Goal: Task Accomplishment & Management: Complete application form

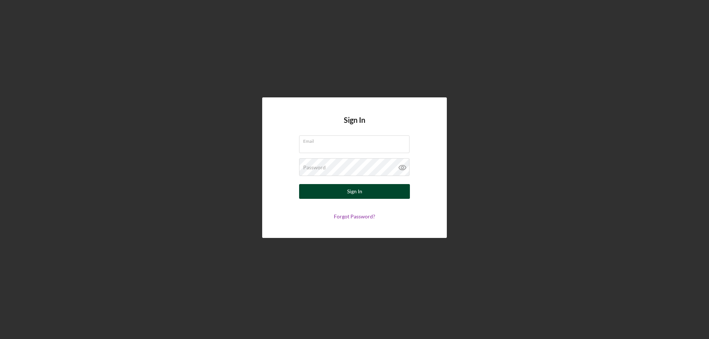
type input "[EMAIL_ADDRESS][DOMAIN_NAME]"
click at [371, 192] on button "Sign In" at bounding box center [354, 191] width 111 height 15
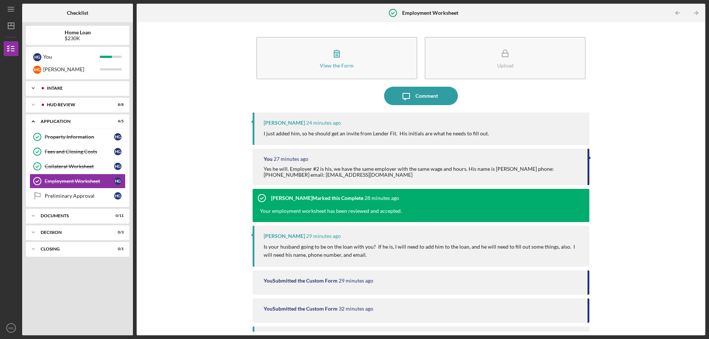
click at [68, 88] on div "Intake" at bounding box center [83, 88] width 73 height 4
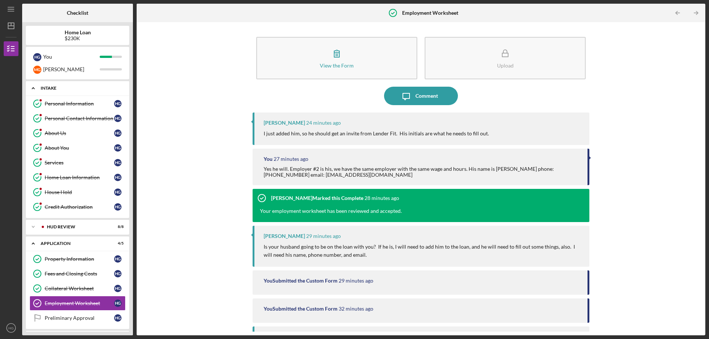
click at [41, 88] on div "Intake" at bounding box center [80, 88] width 79 height 4
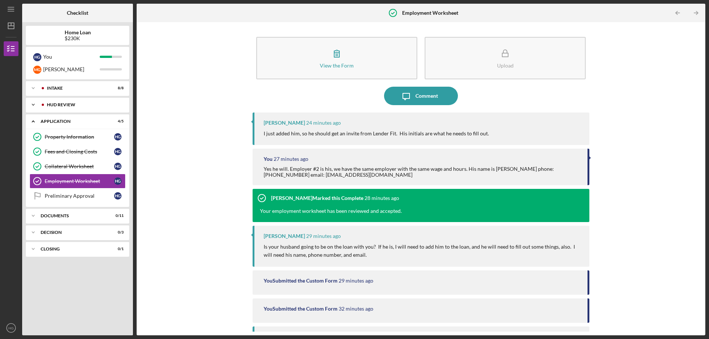
click at [42, 105] on div at bounding box center [43, 105] width 4 height 4
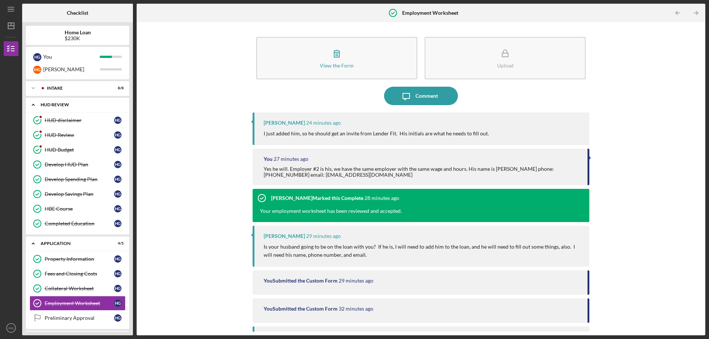
click at [42, 107] on div "Icon/Expander HUD Review 8 / 8" at bounding box center [77, 104] width 103 height 15
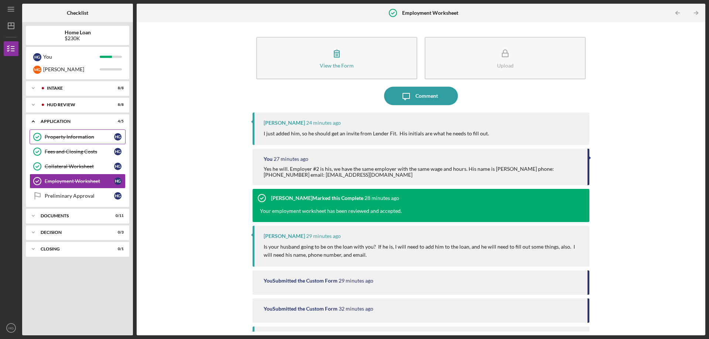
click at [68, 136] on div "Property Information" at bounding box center [79, 137] width 69 height 6
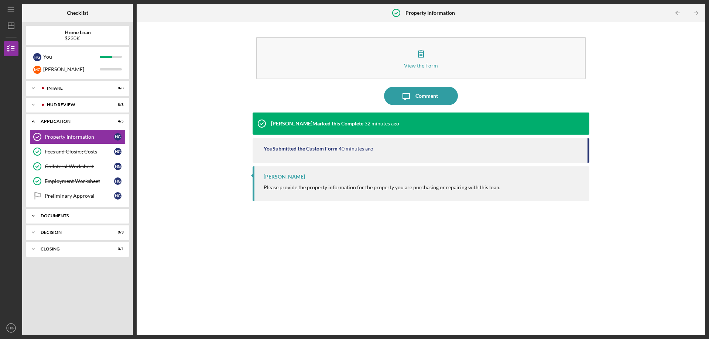
click at [75, 216] on div "Documents" at bounding box center [80, 216] width 79 height 4
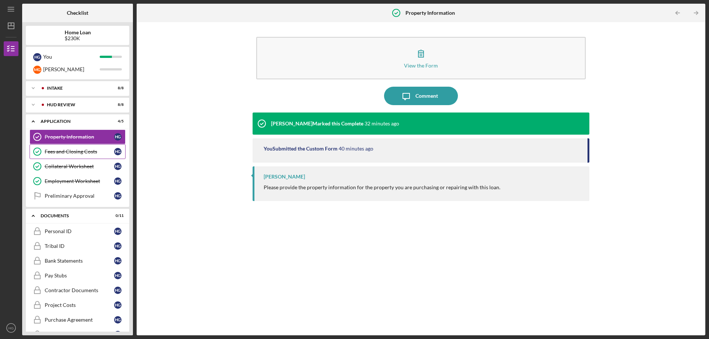
click at [68, 151] on div "Fees and Closing Costs" at bounding box center [79, 152] width 69 height 6
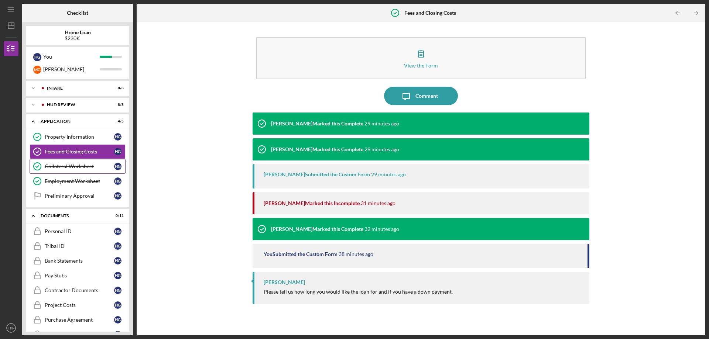
click at [68, 164] on div "Collateral Worksheet" at bounding box center [79, 167] width 69 height 6
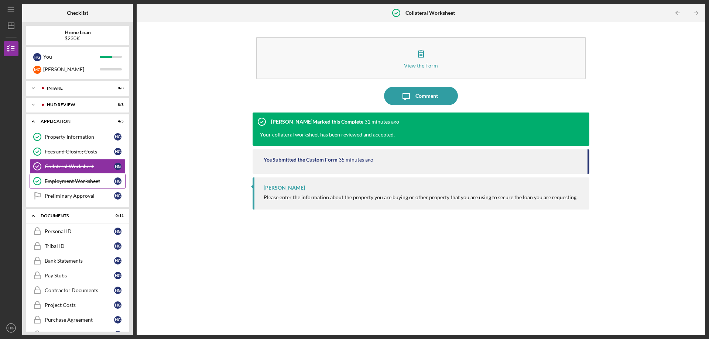
click at [73, 183] on div "Employment Worksheet" at bounding box center [79, 181] width 69 height 6
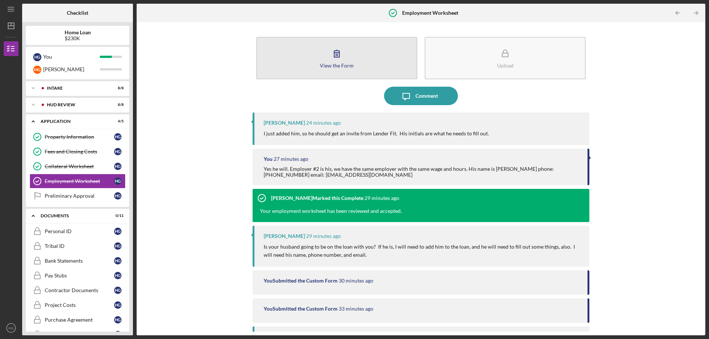
click at [332, 62] on icon "button" at bounding box center [337, 53] width 18 height 18
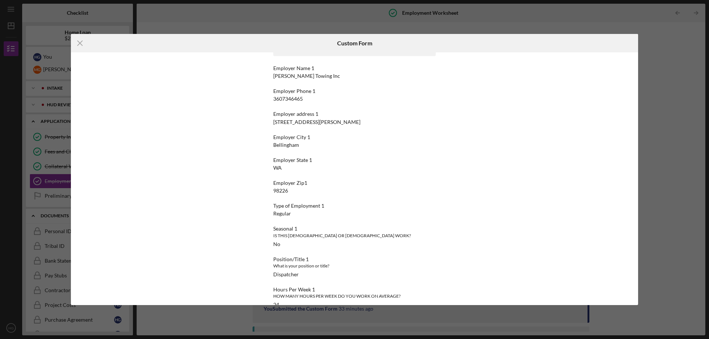
scroll to position [222, 0]
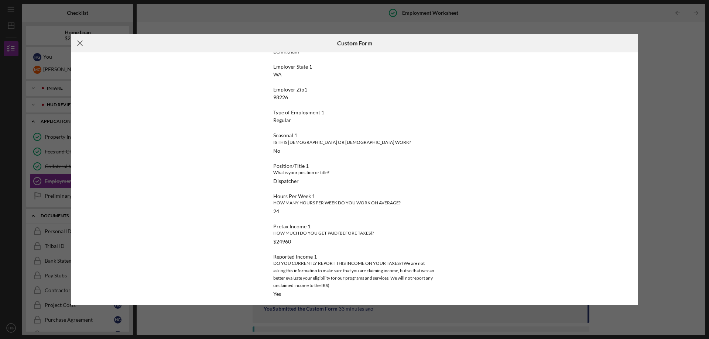
click at [77, 43] on icon "Icon/Menu Close" at bounding box center [80, 43] width 18 height 18
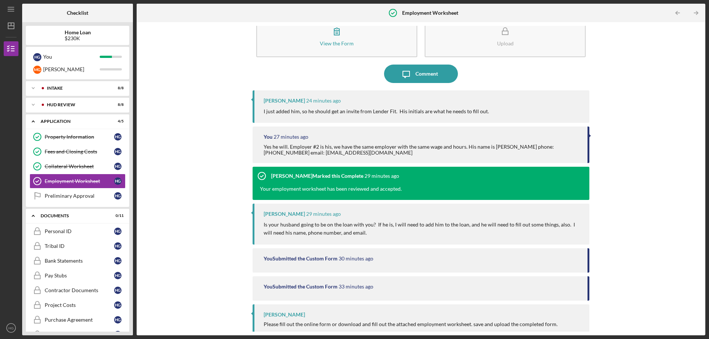
scroll to position [45, 0]
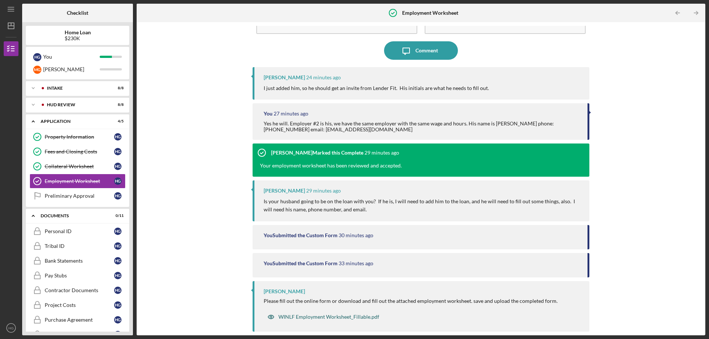
click at [325, 316] on div "WINLF Employment Worksheet_Fillable.pdf" at bounding box center [328, 317] width 101 height 6
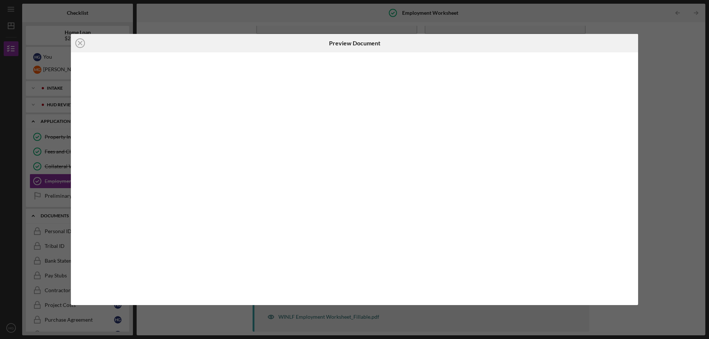
scroll to position [45, 0]
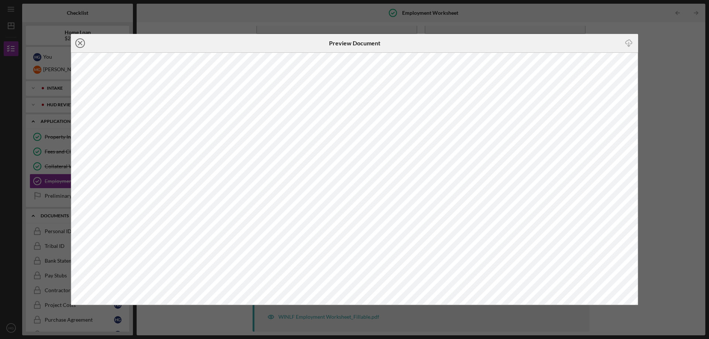
click at [81, 44] on line at bounding box center [80, 43] width 4 height 4
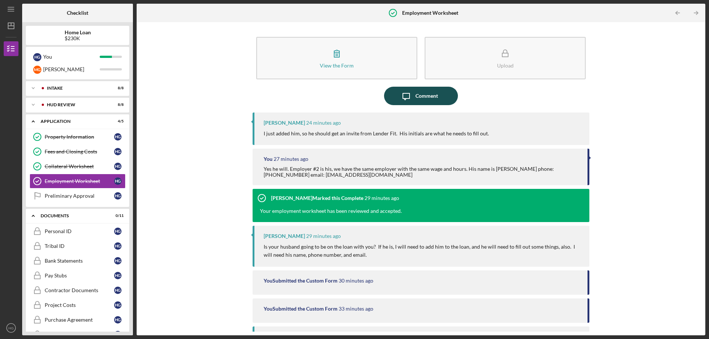
click at [424, 96] on div "Comment" at bounding box center [426, 96] width 23 height 18
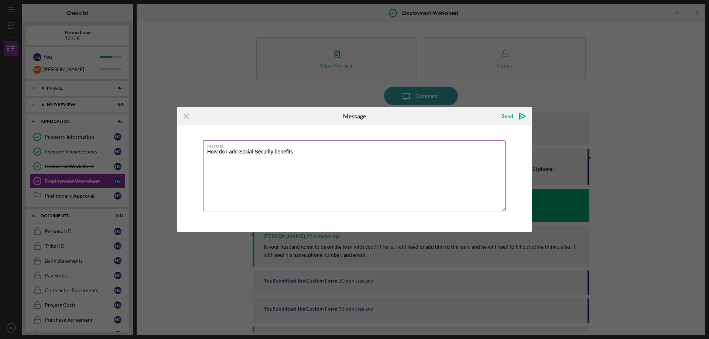
click at [310, 151] on textarea "How do I add Social Security benefits" at bounding box center [354, 175] width 302 height 71
type textarea "How do I add Social Security benefits we receive as well?"
click at [520, 117] on polygon "submit" at bounding box center [521, 116] width 2 height 1
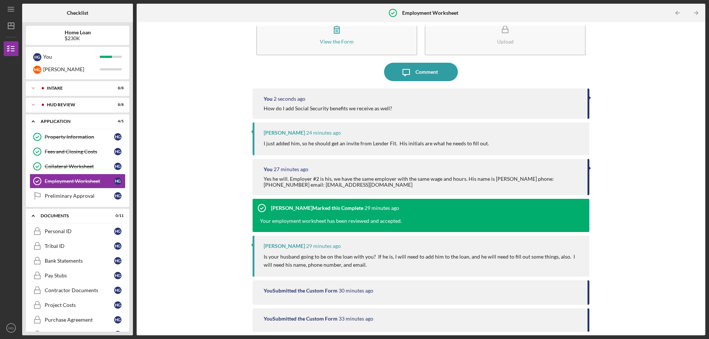
scroll to position [37, 0]
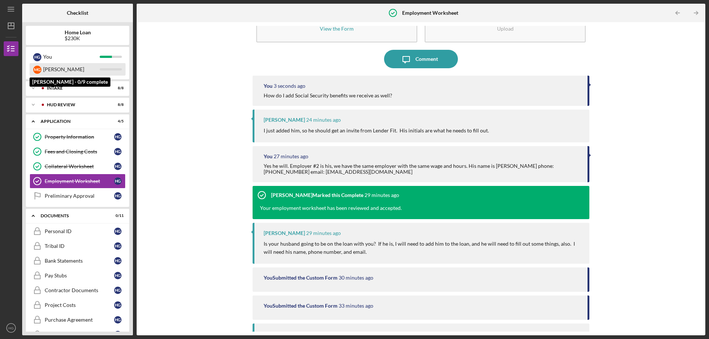
click at [53, 64] on div "[PERSON_NAME]" at bounding box center [71, 69] width 57 height 13
click at [56, 71] on div "[PERSON_NAME]" at bounding box center [71, 69] width 57 height 13
click at [34, 69] on div "M G" at bounding box center [37, 70] width 8 height 8
click at [38, 86] on icon "Icon/Expander" at bounding box center [33, 88] width 15 height 15
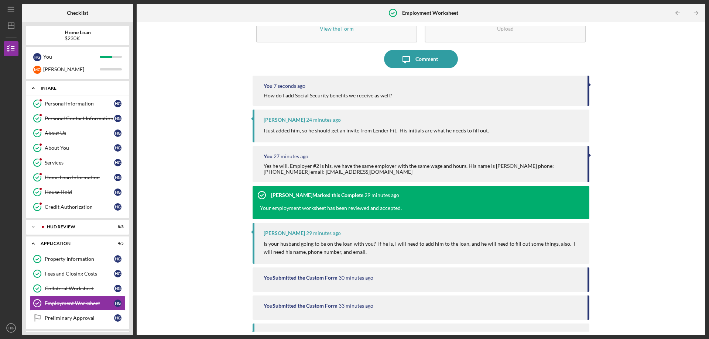
click at [38, 86] on icon "Icon/Expander" at bounding box center [33, 88] width 15 height 15
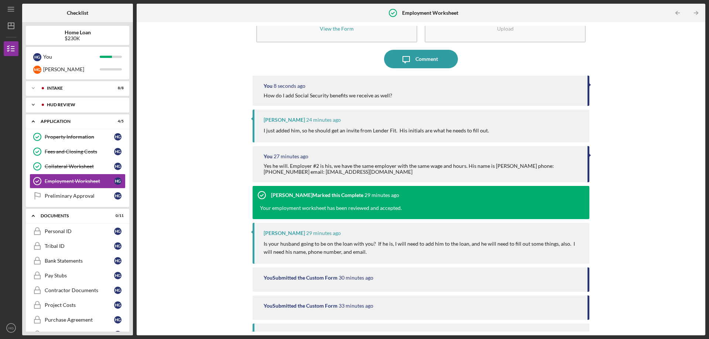
click at [37, 103] on icon "Icon/Expander" at bounding box center [33, 104] width 15 height 15
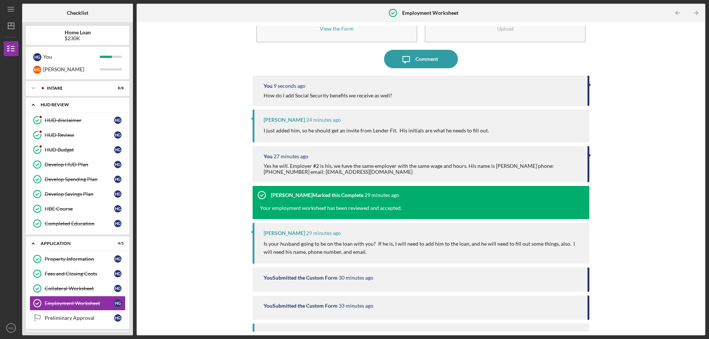
click at [37, 103] on icon "Icon/Expander" at bounding box center [33, 104] width 15 height 15
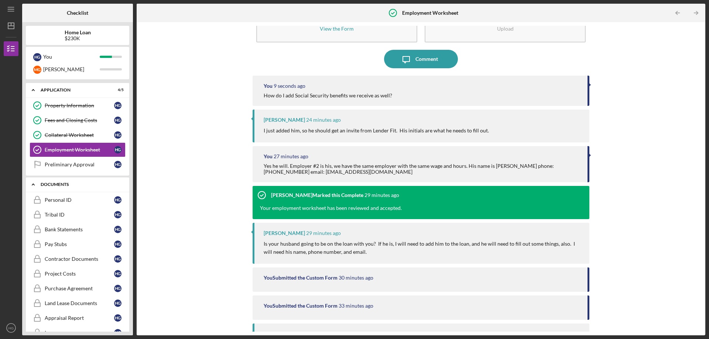
scroll to position [74, 0]
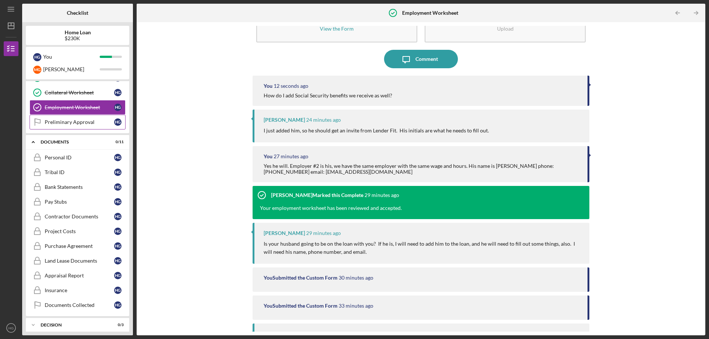
click at [93, 122] on div "Preliminary Approval" at bounding box center [79, 122] width 69 height 6
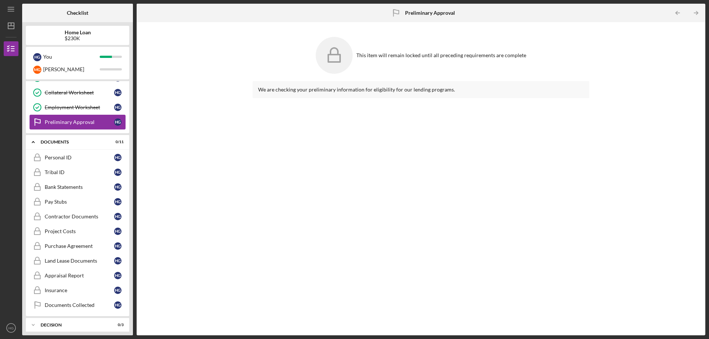
click at [104, 122] on div "Preliminary Approval" at bounding box center [79, 122] width 69 height 6
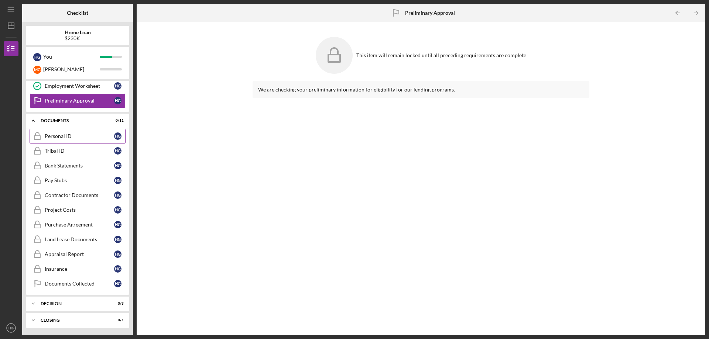
click at [59, 134] on div "Personal ID" at bounding box center [79, 136] width 69 height 6
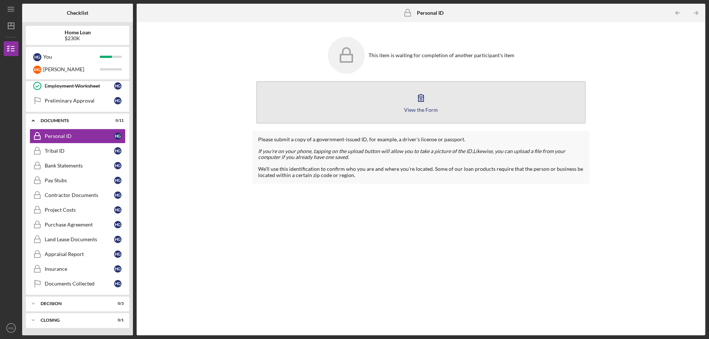
click at [412, 97] on button "View the Form Form" at bounding box center [420, 102] width 329 height 42
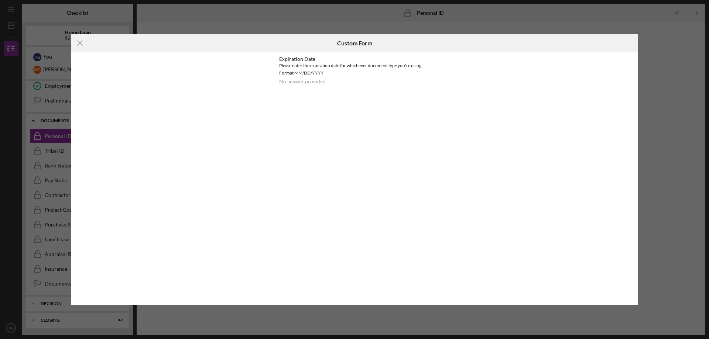
click at [303, 82] on div "No answer provided" at bounding box center [302, 82] width 47 height 6
click at [302, 70] on div "Please enter the expiration date for whichever document type you're using. Form…" at bounding box center [354, 69] width 151 height 15
click at [302, 71] on div "Please enter the expiration date for whichever document type you're using. Form…" at bounding box center [354, 69] width 151 height 15
click at [302, 79] on div "No answer provided" at bounding box center [302, 82] width 47 height 6
click at [82, 45] on line at bounding box center [80, 43] width 5 height 5
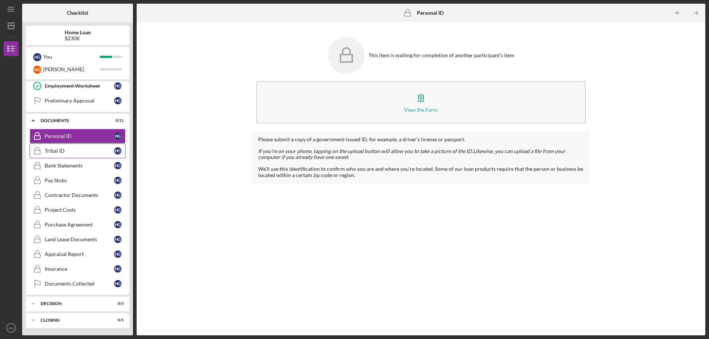
click at [64, 151] on div "Tribal ID" at bounding box center [79, 151] width 69 height 6
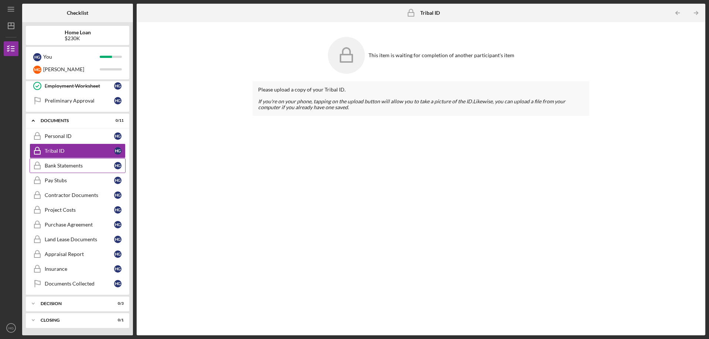
click at [66, 167] on div "Bank Statements" at bounding box center [79, 166] width 69 height 6
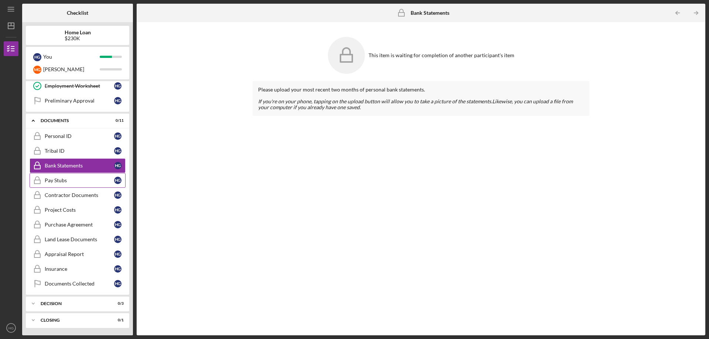
click at [67, 187] on link "Pay Stubs Pay Stubs H G" at bounding box center [78, 180] width 96 height 15
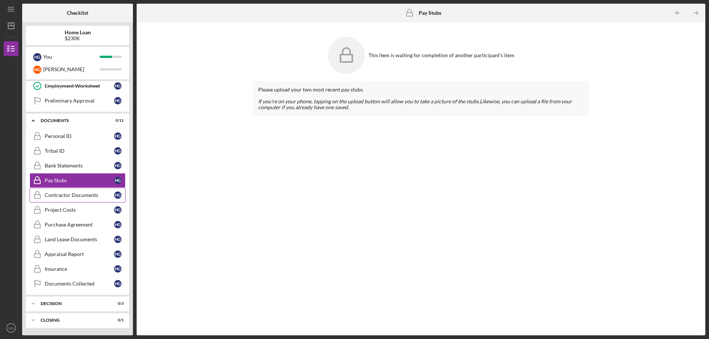
click at [64, 192] on div "Contractor Documents" at bounding box center [79, 195] width 69 height 6
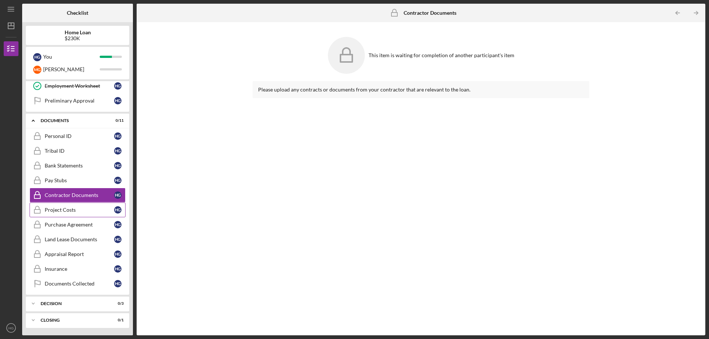
click at [62, 209] on div "Project Costs" at bounding box center [79, 210] width 69 height 6
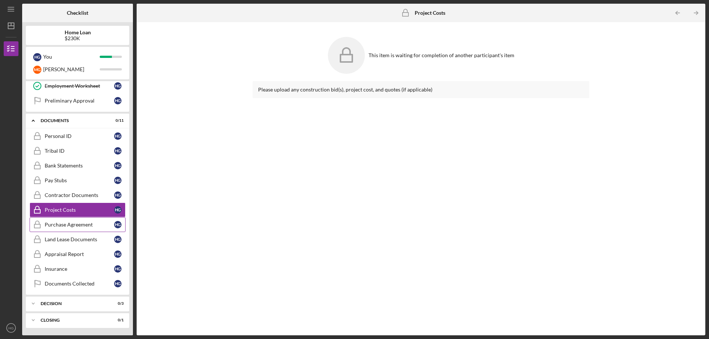
click at [62, 224] on div "Purchase Agreement" at bounding box center [79, 225] width 69 height 6
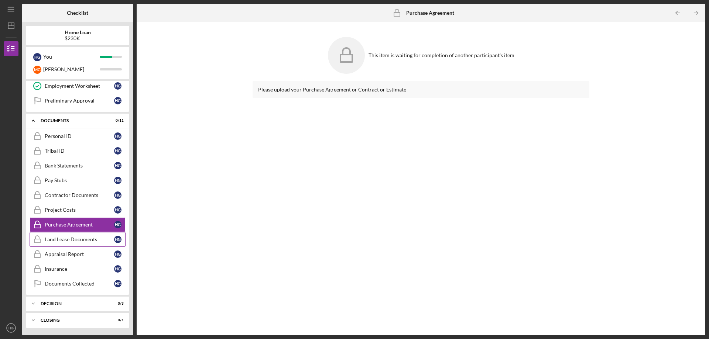
click at [63, 243] on div "Land Lease Documents" at bounding box center [79, 240] width 69 height 6
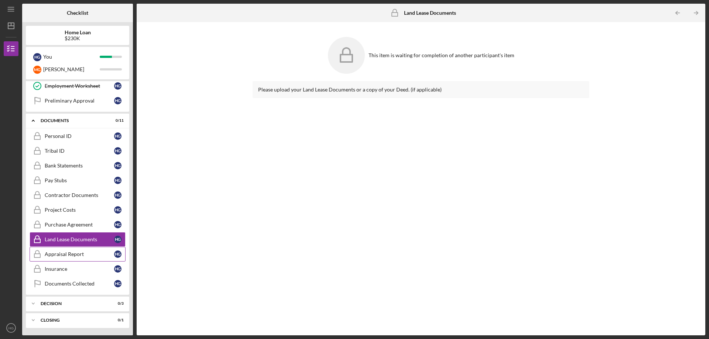
click at [64, 259] on link "Appraisal Report Appraisal Report H G" at bounding box center [78, 254] width 96 height 15
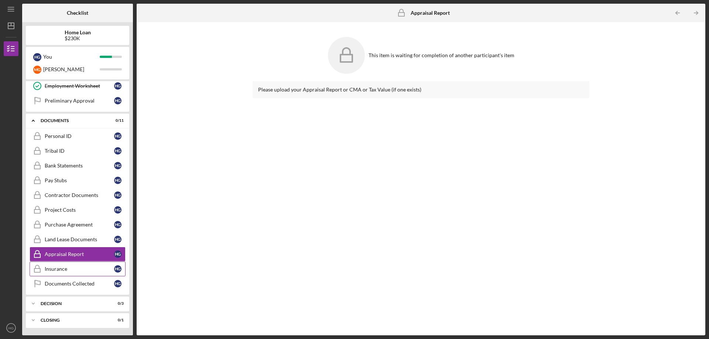
click at [64, 267] on div "Insurance" at bounding box center [79, 269] width 69 height 6
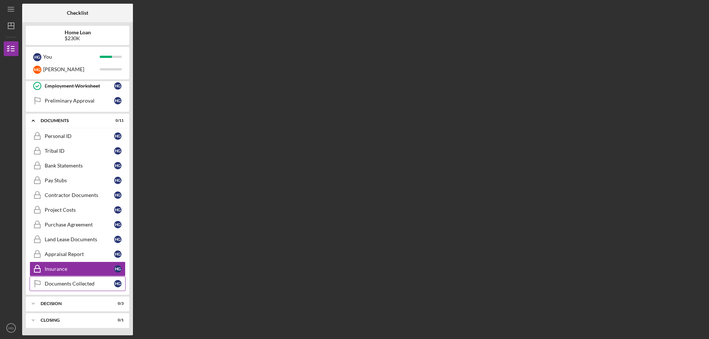
click at [60, 283] on div "Documents Collected" at bounding box center [79, 284] width 69 height 6
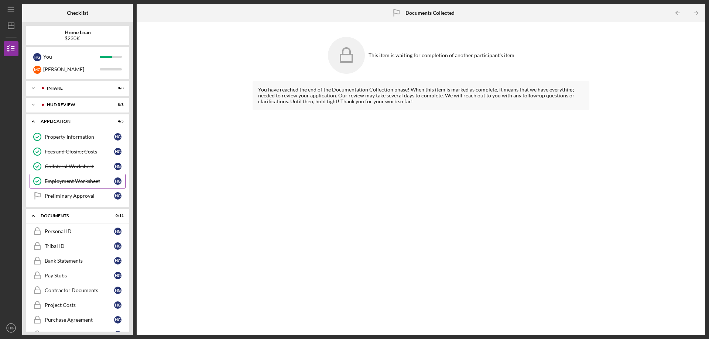
click at [64, 182] on div "Employment Worksheet" at bounding box center [79, 181] width 69 height 6
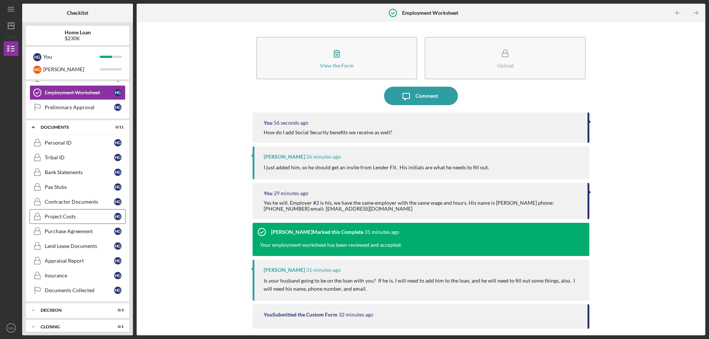
scroll to position [95, 0]
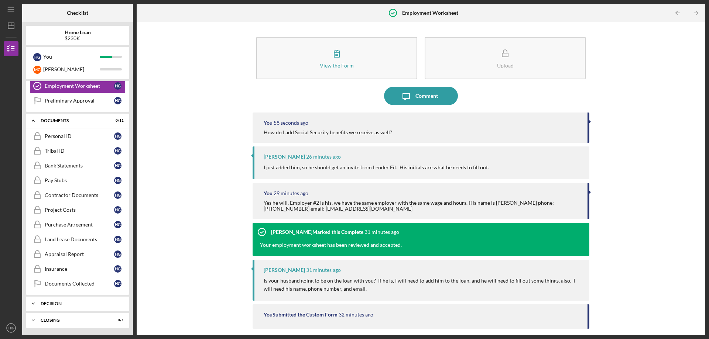
click at [66, 306] on div "Icon/Expander Decision 0 / 3" at bounding box center [77, 304] width 103 height 15
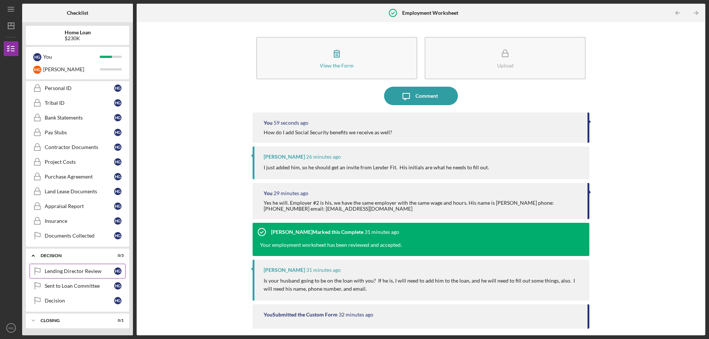
scroll to position [144, 0]
click at [65, 253] on div "Icon/Expander Decision 0 / 3" at bounding box center [77, 255] width 103 height 15
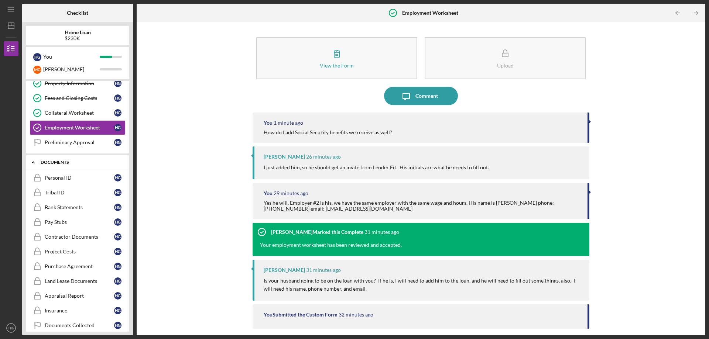
scroll to position [0, 0]
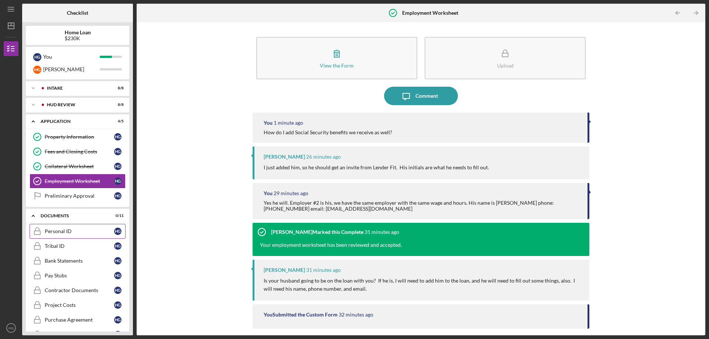
click at [66, 231] on div "Personal ID" at bounding box center [79, 232] width 69 height 6
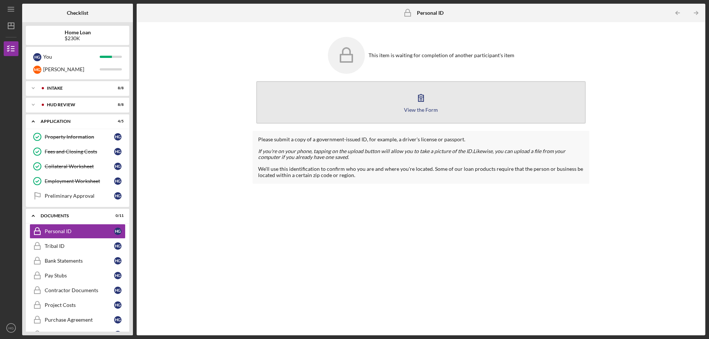
click at [425, 112] on div "View the Form" at bounding box center [421, 110] width 34 height 6
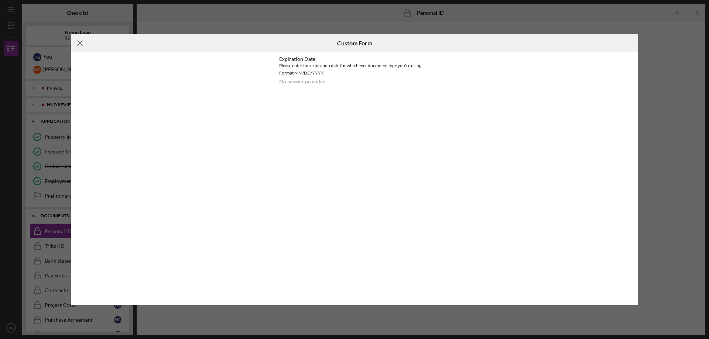
click at [82, 45] on line at bounding box center [80, 43] width 5 height 5
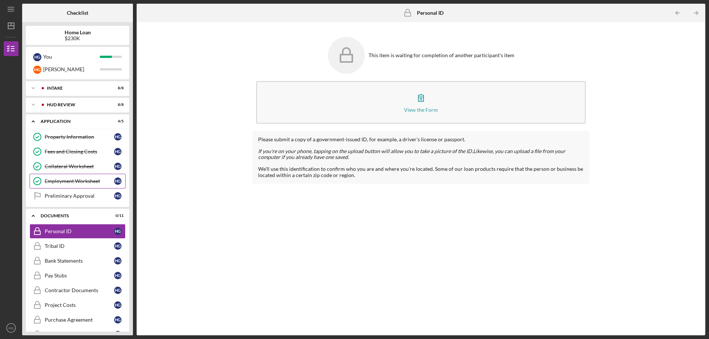
click at [61, 181] on div "Employment Worksheet" at bounding box center [79, 181] width 69 height 6
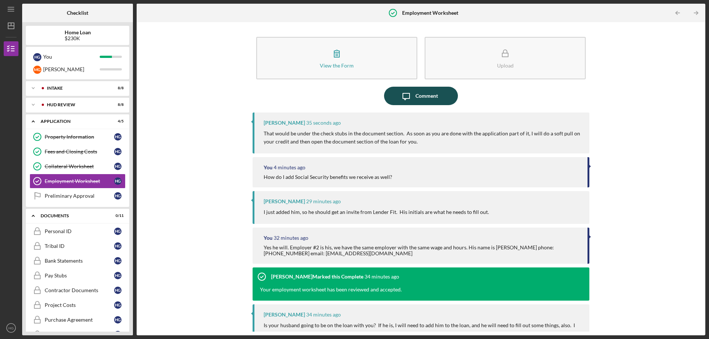
click at [419, 93] on div "Comment" at bounding box center [426, 96] width 23 height 18
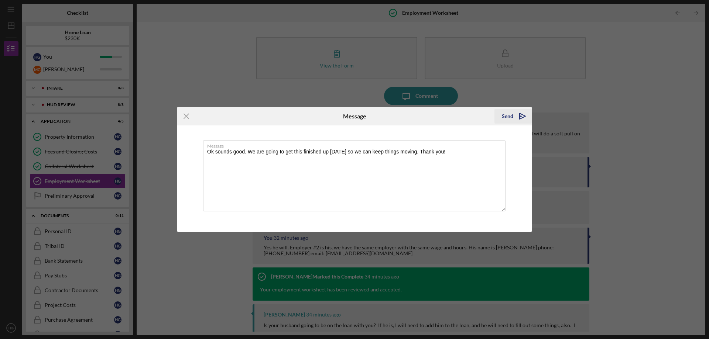
type textarea "Ok sounds good. We are going to get this finished up [DATE] so we can keep thin…"
click at [520, 118] on polygon "submit" at bounding box center [523, 116] width 6 height 6
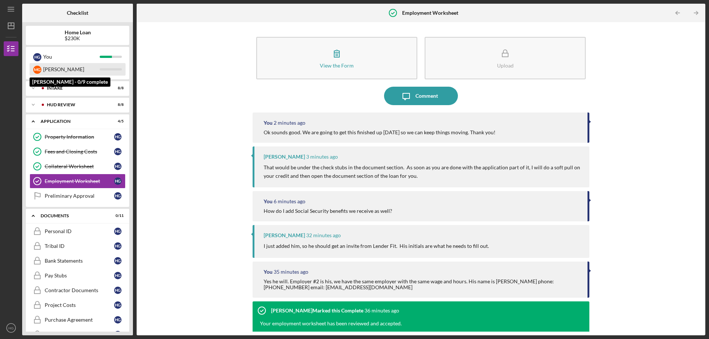
click at [48, 70] on div "[PERSON_NAME]" at bounding box center [71, 69] width 57 height 13
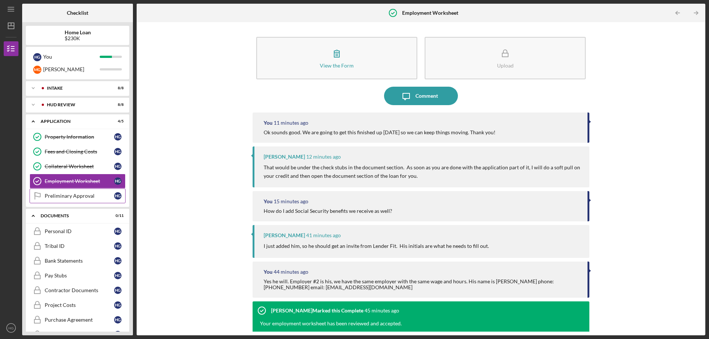
click at [58, 195] on div "Preliminary Approval" at bounding box center [79, 196] width 69 height 6
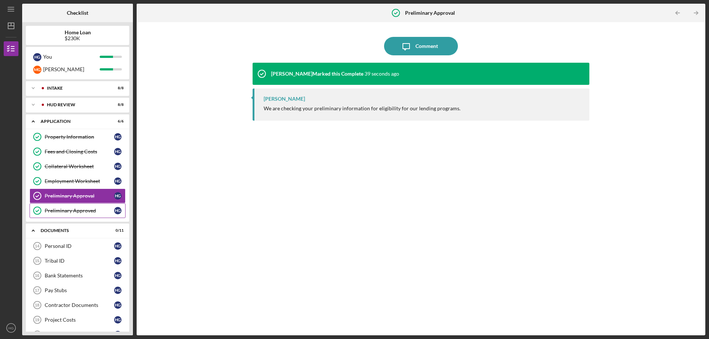
click at [66, 212] on div "Preliminary Approved" at bounding box center [79, 211] width 69 height 6
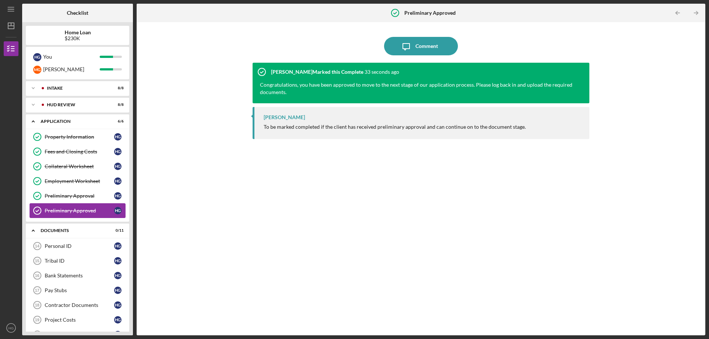
scroll to position [37, 0]
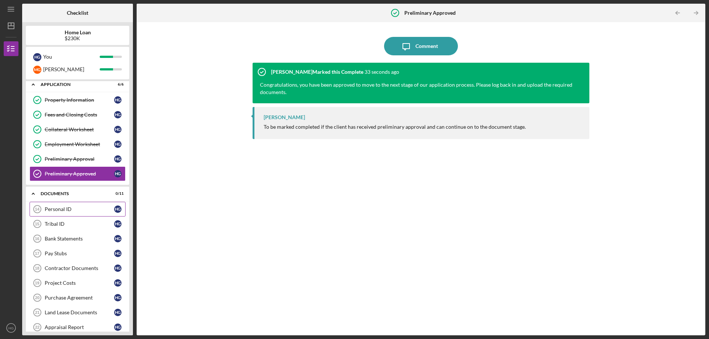
click at [59, 212] on div "Personal ID" at bounding box center [79, 209] width 69 height 6
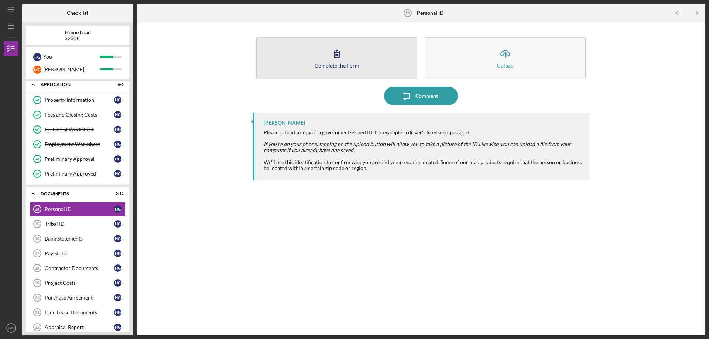
click at [370, 57] on button "Complete the Form Form" at bounding box center [336, 58] width 161 height 42
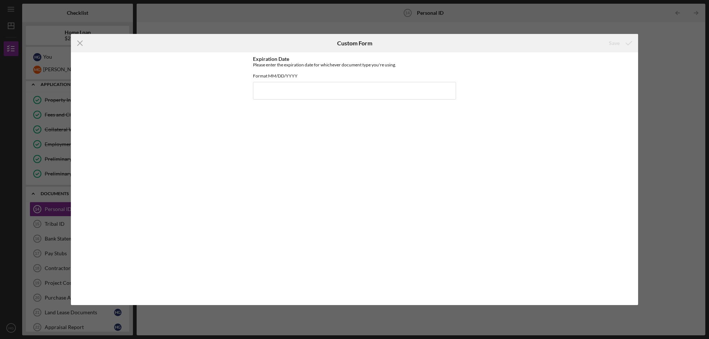
click at [78, 43] on icon "Icon/Menu Close" at bounding box center [80, 43] width 18 height 18
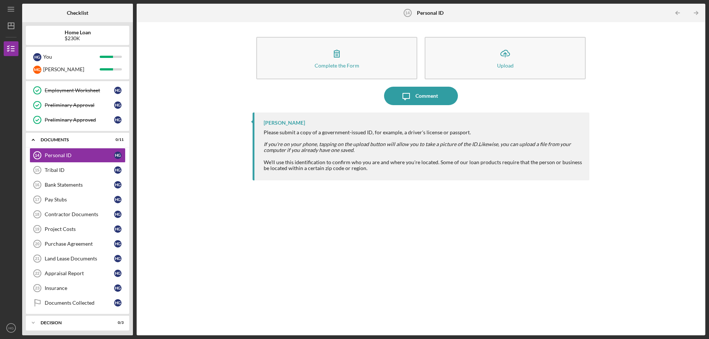
scroll to position [110, 0]
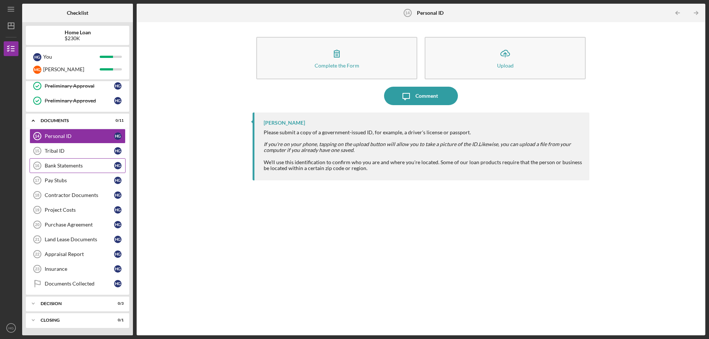
click at [52, 165] on div "Bank Statements" at bounding box center [79, 166] width 69 height 6
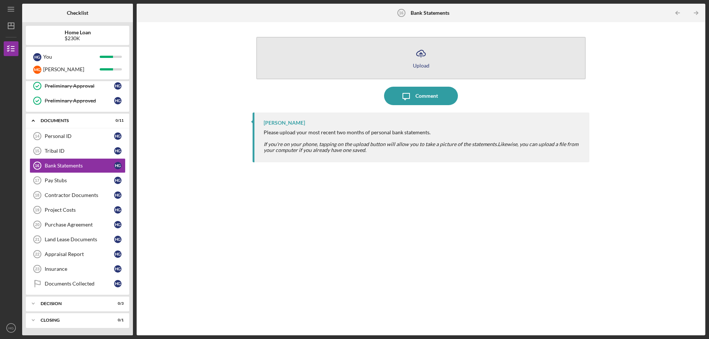
click at [419, 58] on icon "Icon/Upload" at bounding box center [421, 53] width 18 height 18
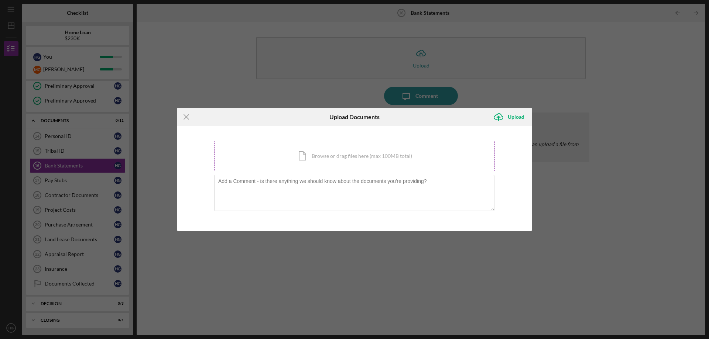
click at [355, 154] on div "Icon/Document Browse or drag files here (max 100MB total) Tap to choose files o…" at bounding box center [354, 156] width 281 height 30
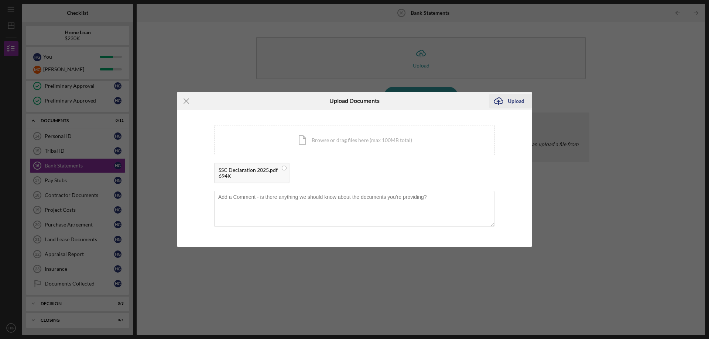
click at [510, 102] on div "Upload" at bounding box center [516, 101] width 17 height 15
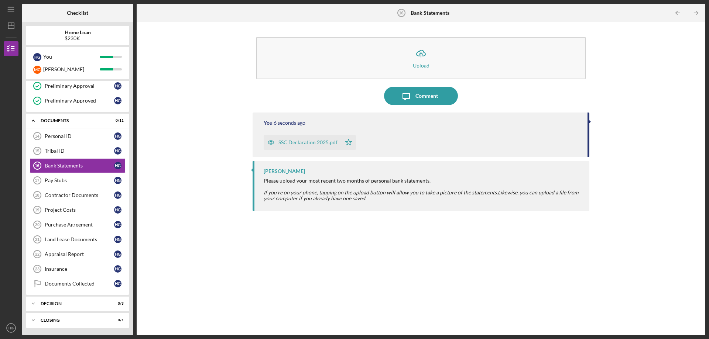
click at [391, 139] on div "SSC Declaration 2025.pdf Icon/Star" at bounding box center [422, 140] width 317 height 18
click at [75, 181] on div "Pay Stubs" at bounding box center [79, 181] width 69 height 6
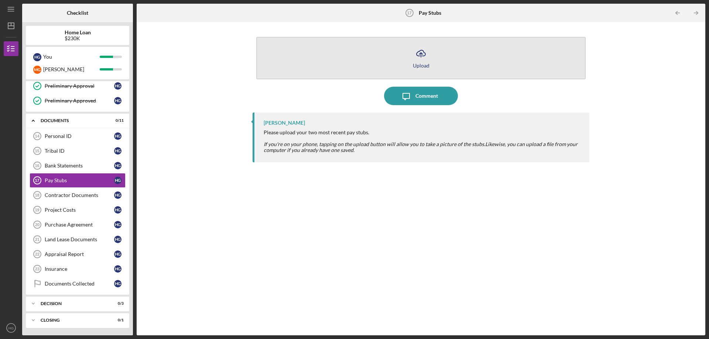
click at [419, 59] on icon "Icon/Upload" at bounding box center [421, 53] width 18 height 18
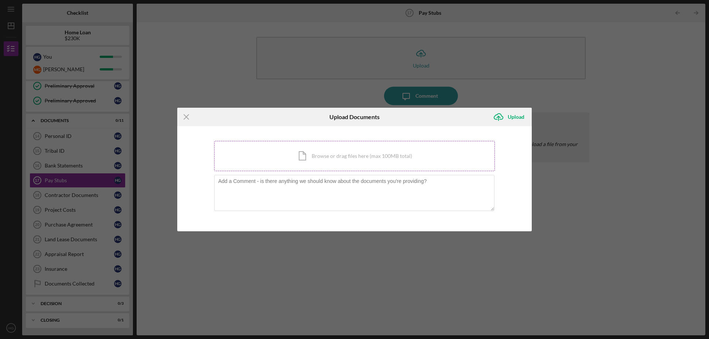
click at [315, 154] on div "Icon/Document Browse or drag files here (max 100MB total) Tap to choose files o…" at bounding box center [354, 156] width 281 height 30
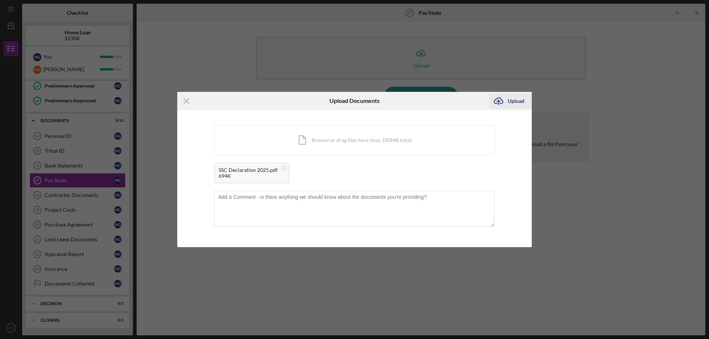
click at [512, 101] on div "Upload" at bounding box center [516, 101] width 17 height 15
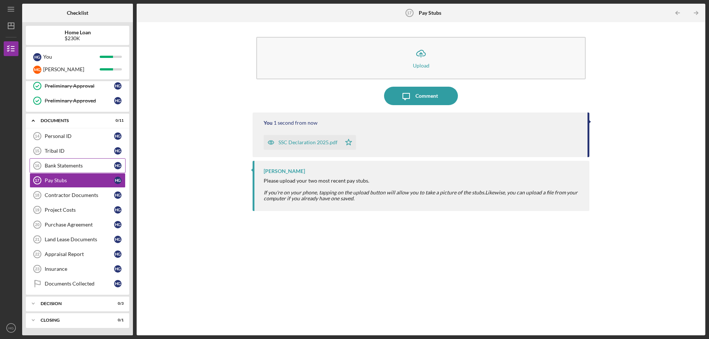
click at [49, 166] on div "Bank Statements" at bounding box center [79, 166] width 69 height 6
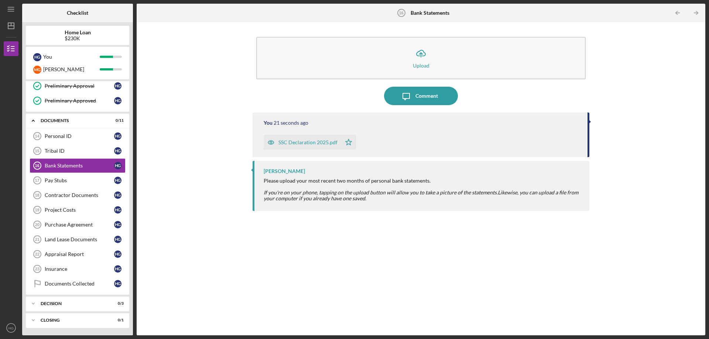
click at [292, 140] on div "SSC Declaration 2025.pdf" at bounding box center [307, 143] width 59 height 6
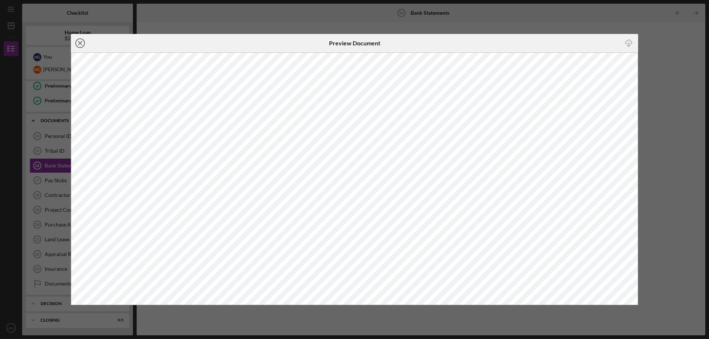
click at [81, 40] on icon "Icon/Close" at bounding box center [80, 43] width 18 height 18
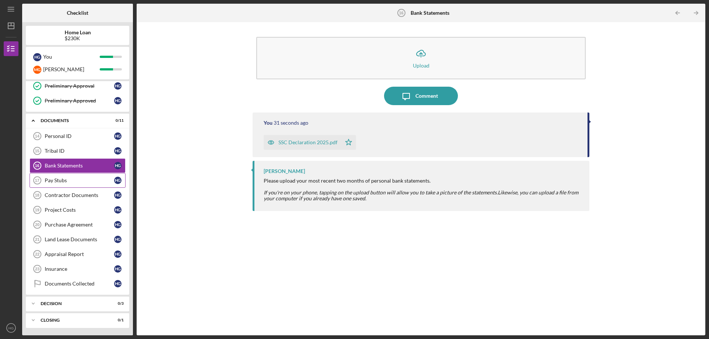
click at [66, 180] on div "Pay Stubs" at bounding box center [79, 181] width 69 height 6
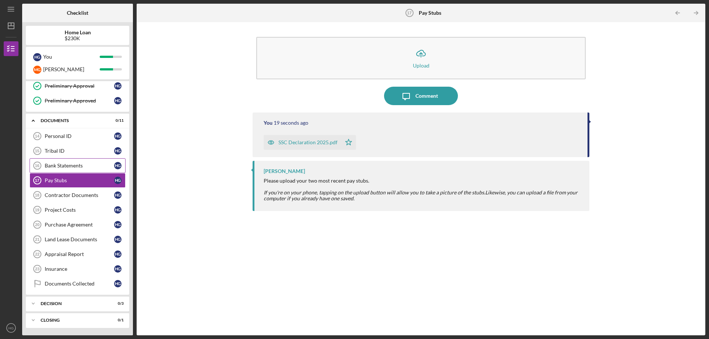
click at [73, 168] on div "Bank Statements" at bounding box center [79, 166] width 69 height 6
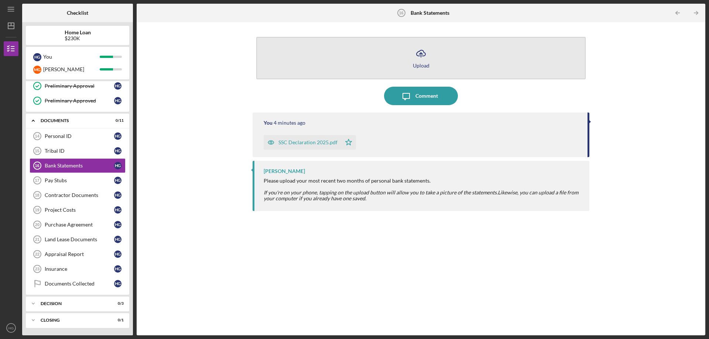
click at [423, 56] on icon "button" at bounding box center [421, 53] width 9 height 6
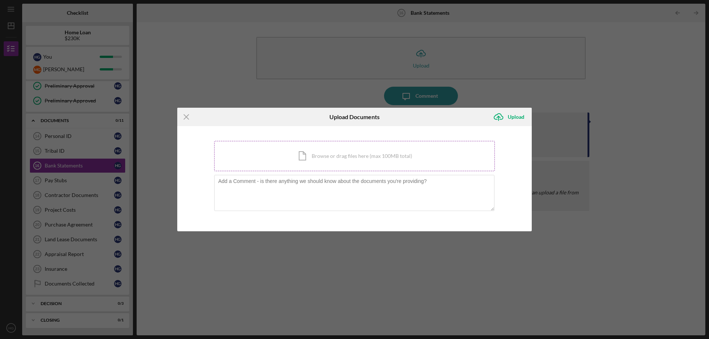
click at [359, 154] on div "Icon/Document Browse or drag files here (max 100MB total) Tap to choose files o…" at bounding box center [354, 156] width 281 height 30
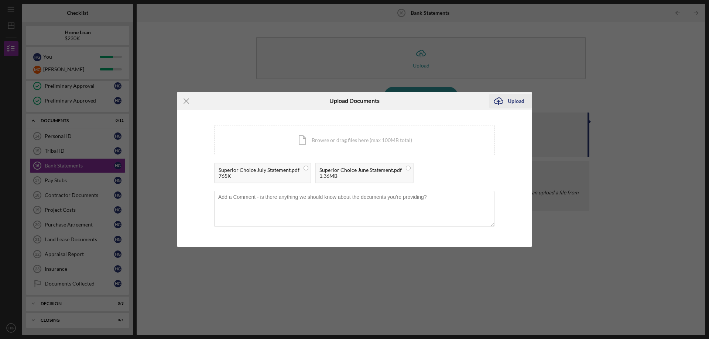
click at [518, 101] on div "Upload" at bounding box center [516, 101] width 17 height 15
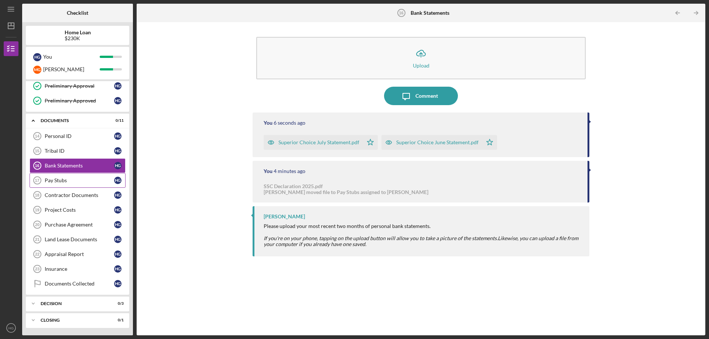
click at [64, 183] on div "Pay Stubs" at bounding box center [79, 181] width 69 height 6
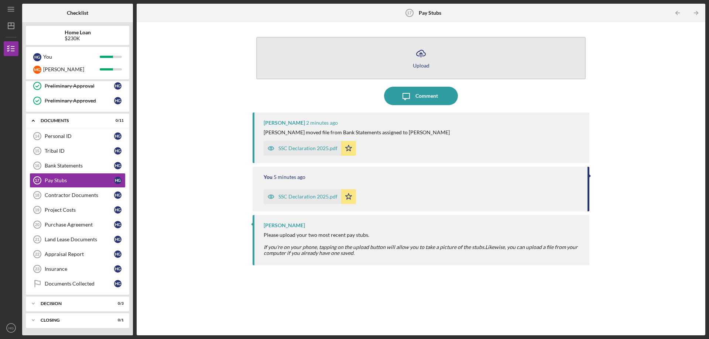
click at [417, 61] on icon "Icon/Upload" at bounding box center [421, 53] width 18 height 18
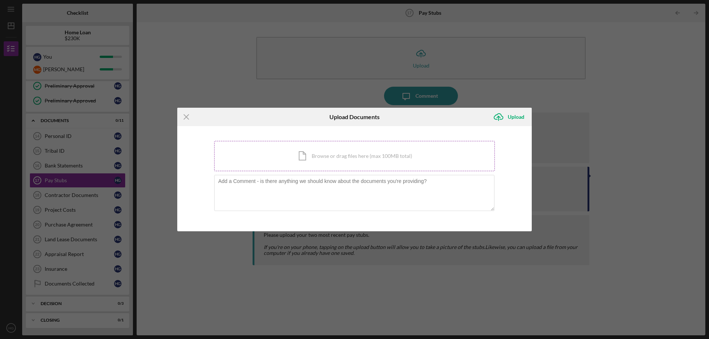
click at [345, 156] on div "Icon/Document Browse or drag files here (max 100MB total) Tap to choose files o…" at bounding box center [354, 156] width 281 height 30
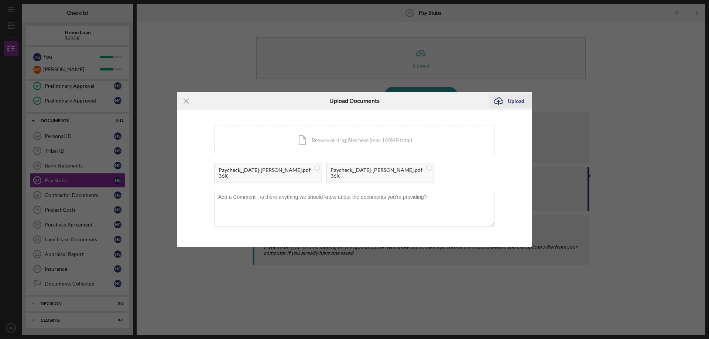
click at [513, 102] on div "Upload" at bounding box center [516, 101] width 17 height 15
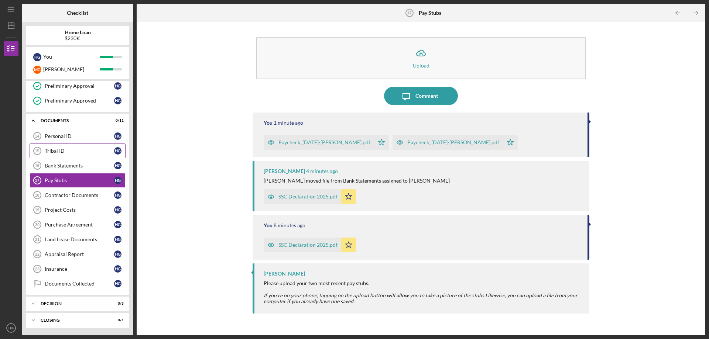
click at [72, 150] on div "Tribal ID" at bounding box center [79, 151] width 69 height 6
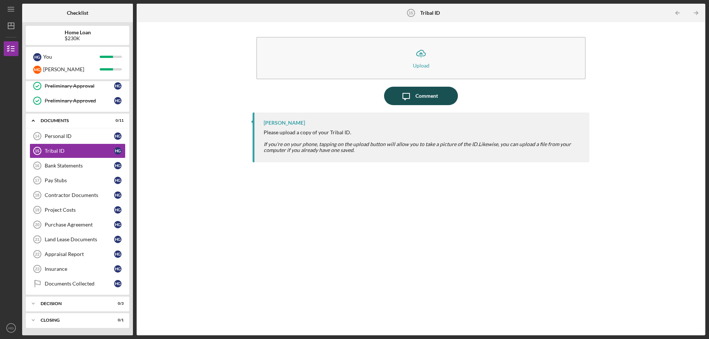
click at [413, 100] on icon "Icon/Message" at bounding box center [406, 96] width 18 height 18
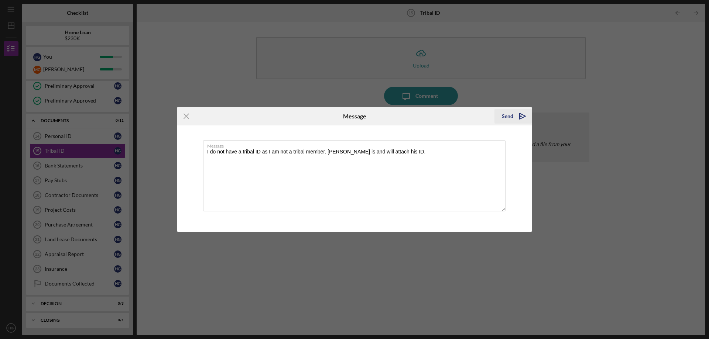
type textarea "I do not have a tribal ID as I am not a tribal member. Matthew is and will atta…"
click at [503, 115] on div "Send" at bounding box center [507, 116] width 11 height 15
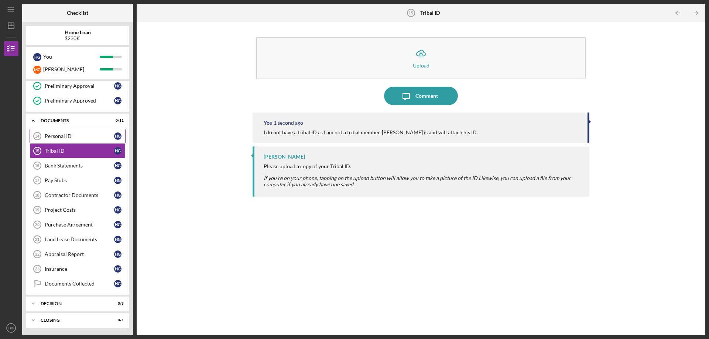
click at [83, 138] on div "Personal ID" at bounding box center [79, 136] width 69 height 6
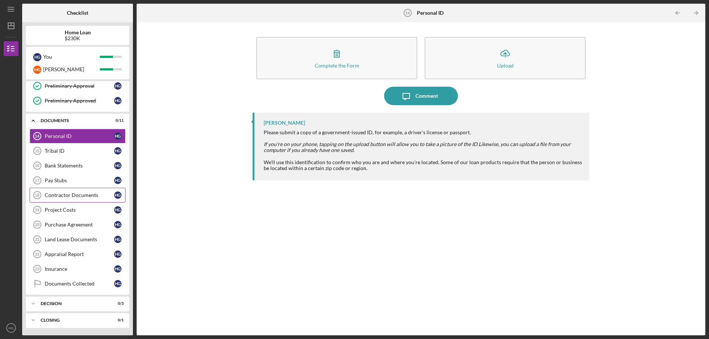
click at [70, 198] on div "Contractor Documents" at bounding box center [79, 195] width 69 height 6
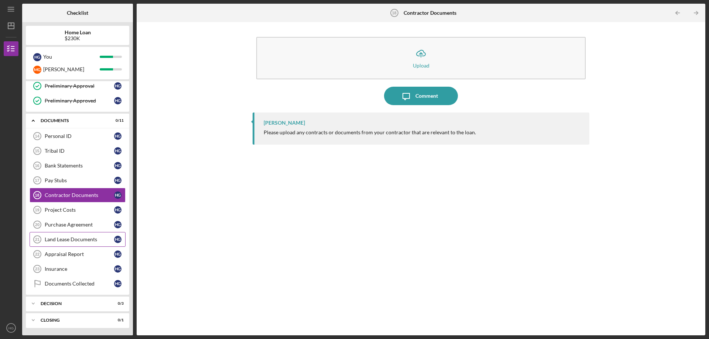
click at [88, 239] on div "Land Lease Documents" at bounding box center [79, 240] width 69 height 6
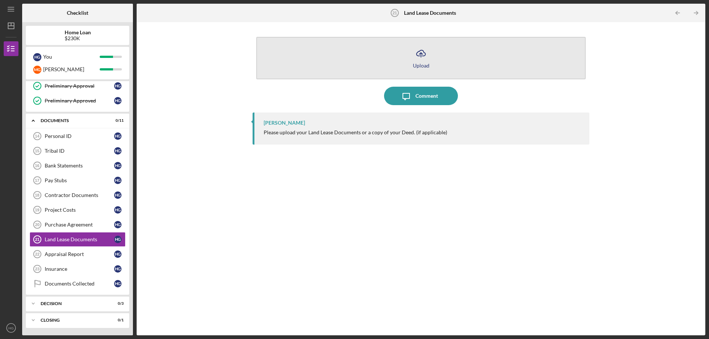
click at [414, 56] on icon "Icon/Upload" at bounding box center [421, 53] width 18 height 18
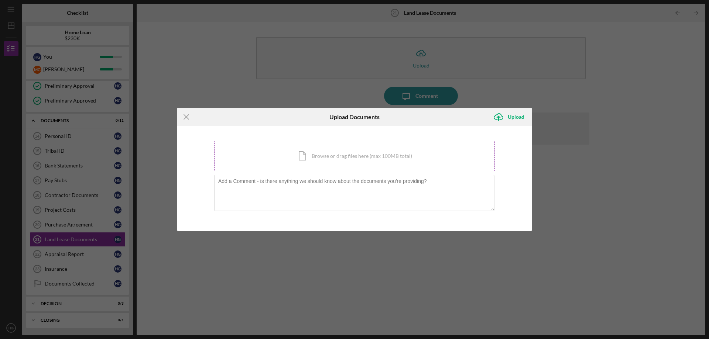
click at [346, 161] on div "Icon/Document Browse or drag files here (max 100MB total) Tap to choose files o…" at bounding box center [354, 156] width 281 height 30
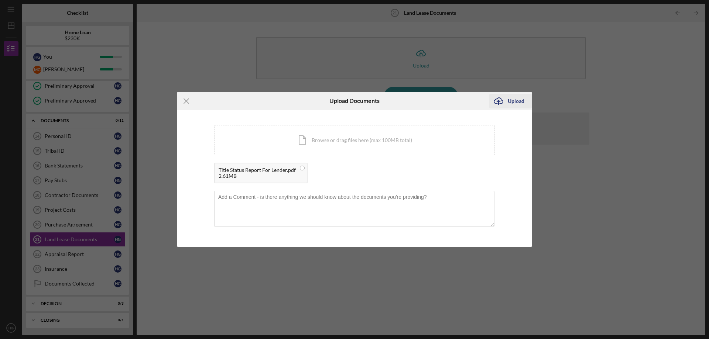
click at [509, 99] on div "Upload" at bounding box center [516, 101] width 17 height 15
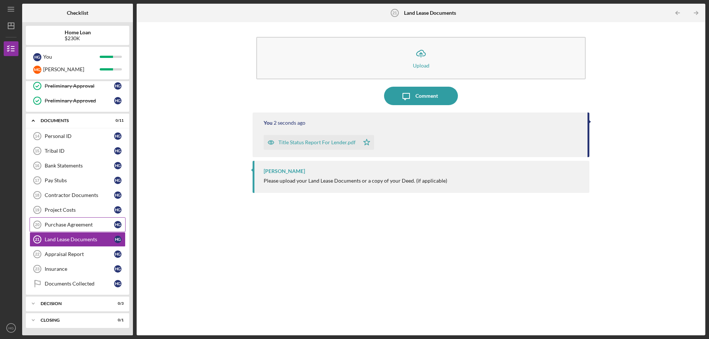
click at [76, 227] on div "Purchase Agreement" at bounding box center [79, 225] width 69 height 6
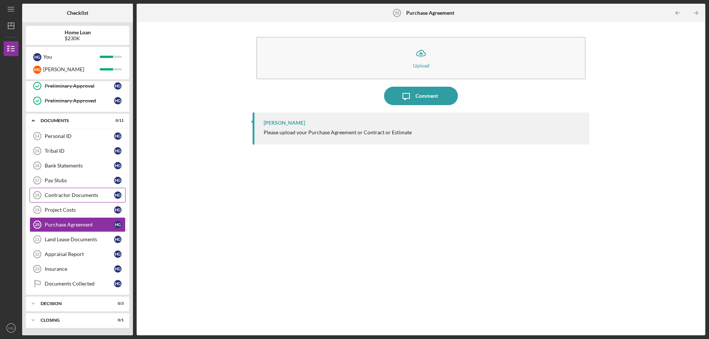
click at [78, 197] on div "Contractor Documents" at bounding box center [79, 195] width 69 height 6
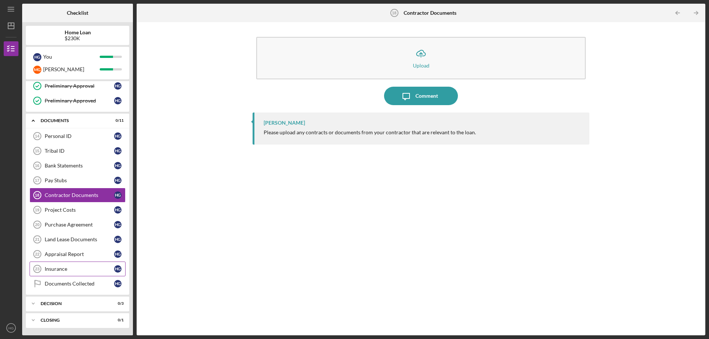
click at [61, 267] on div "Insurance" at bounding box center [79, 269] width 69 height 6
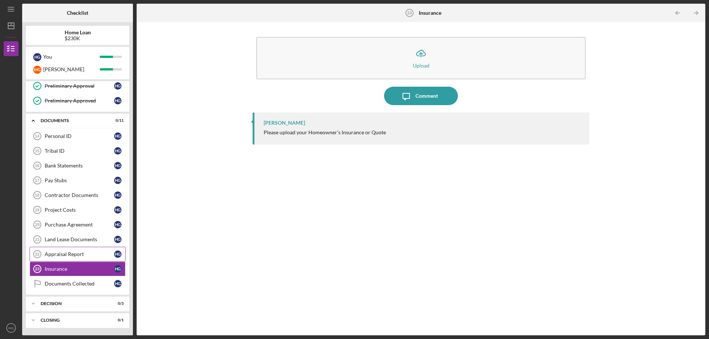
click at [55, 256] on div "Appraisal Report" at bounding box center [79, 255] width 69 height 6
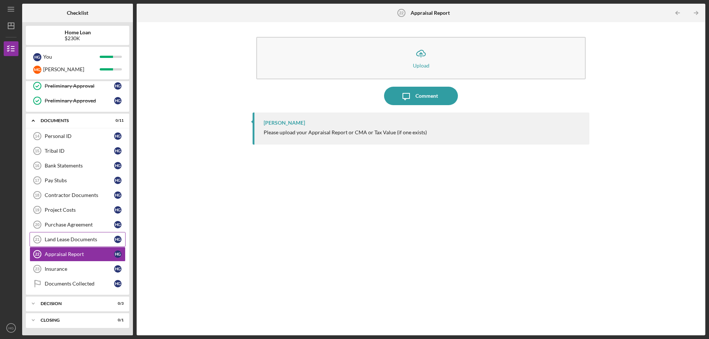
click at [90, 237] on div "Land Lease Documents" at bounding box center [79, 240] width 69 height 6
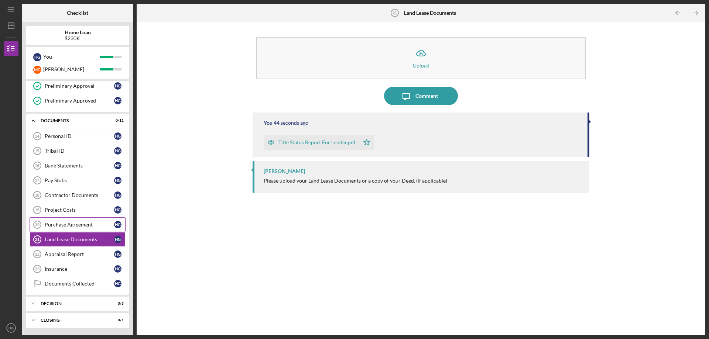
click at [75, 223] on div "Purchase Agreement" at bounding box center [79, 225] width 69 height 6
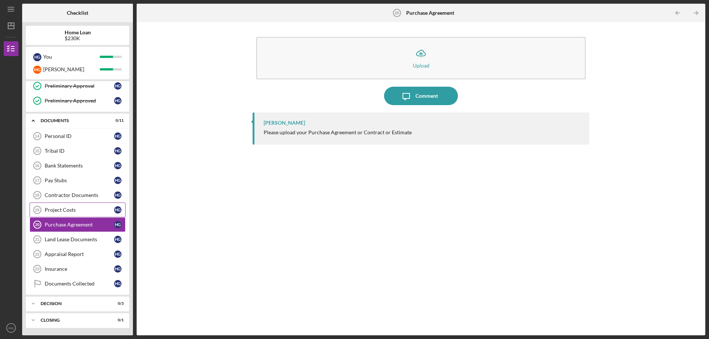
click at [73, 209] on div "Project Costs" at bounding box center [79, 210] width 69 height 6
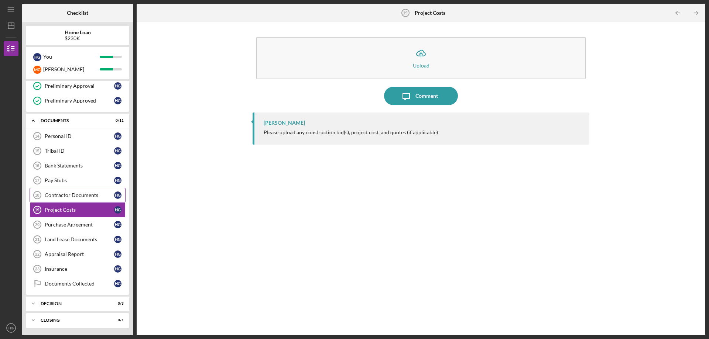
click at [71, 199] on link "Contractor Documents 18 Contractor Documents H G" at bounding box center [78, 195] width 96 height 15
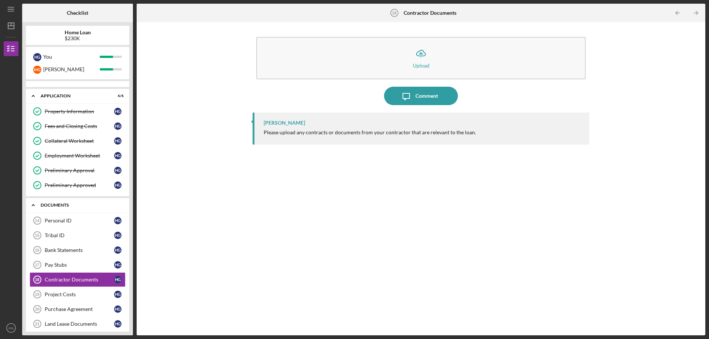
scroll to position [37, 0]
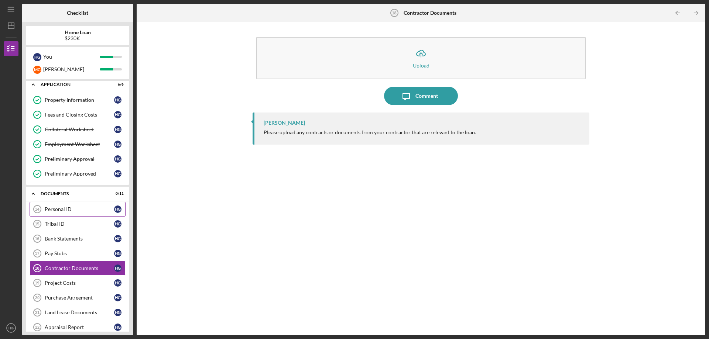
click at [64, 208] on div "Personal ID" at bounding box center [79, 209] width 69 height 6
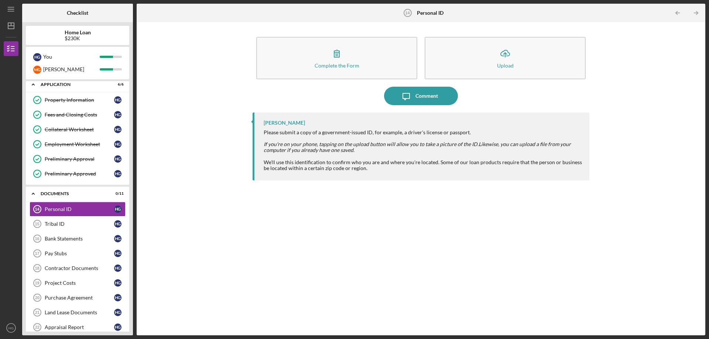
click at [197, 185] on div "Complete the Form Form Icon/Upload Upload Icon/Message Comment Christine Haling…" at bounding box center [420, 179] width 561 height 306
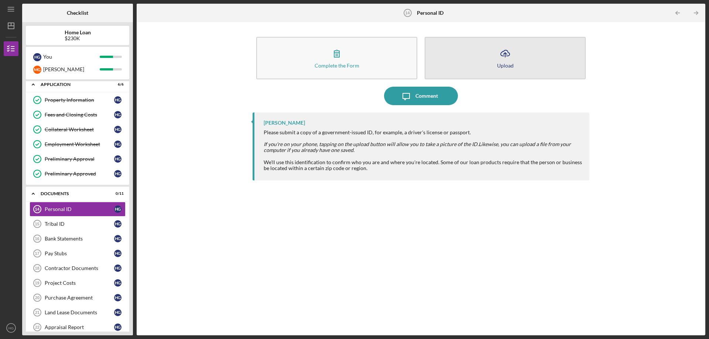
click at [506, 61] on icon "Icon/Upload" at bounding box center [505, 53] width 18 height 18
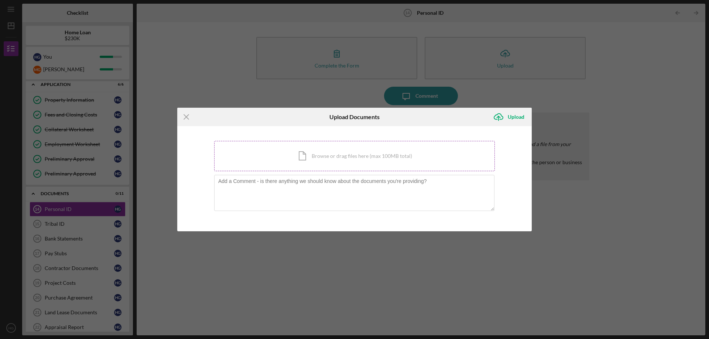
click at [330, 155] on div "Icon/Document Browse or drag files here (max 100MB total) Tap to choose files o…" at bounding box center [354, 156] width 281 height 30
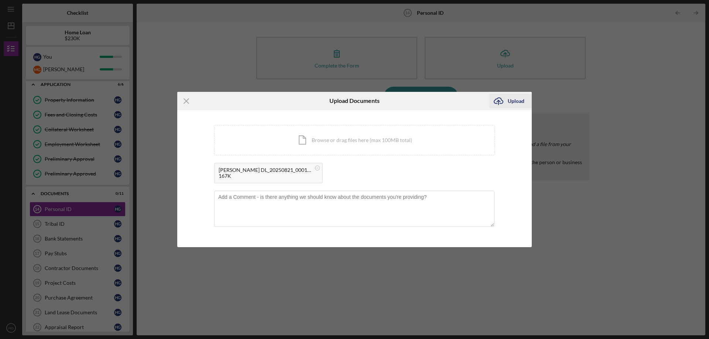
click at [514, 101] on div "Upload" at bounding box center [516, 101] width 17 height 15
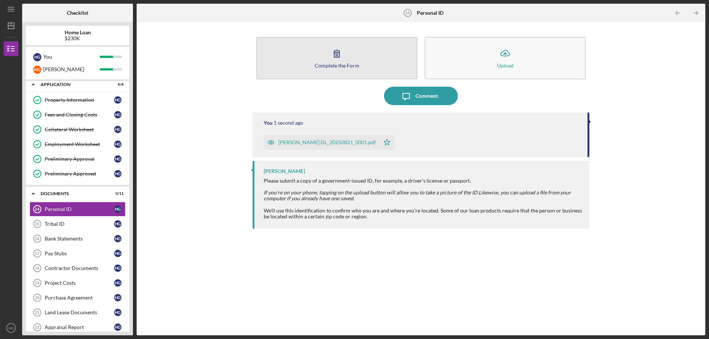
click at [339, 57] on icon "button" at bounding box center [336, 53] width 5 height 7
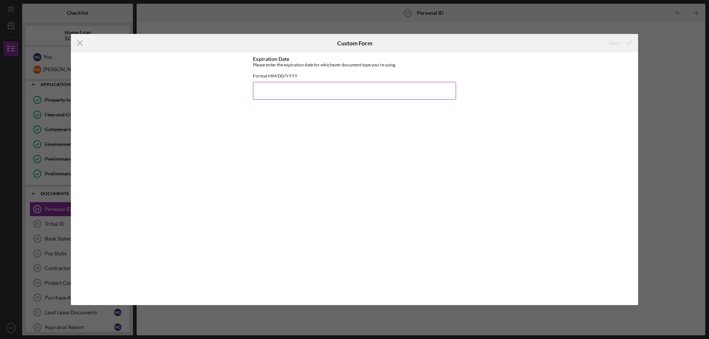
click at [286, 100] on input "Expiration Date" at bounding box center [354, 91] width 203 height 18
type input "05/30/2033"
click at [616, 44] on div "Save" at bounding box center [614, 43] width 11 height 15
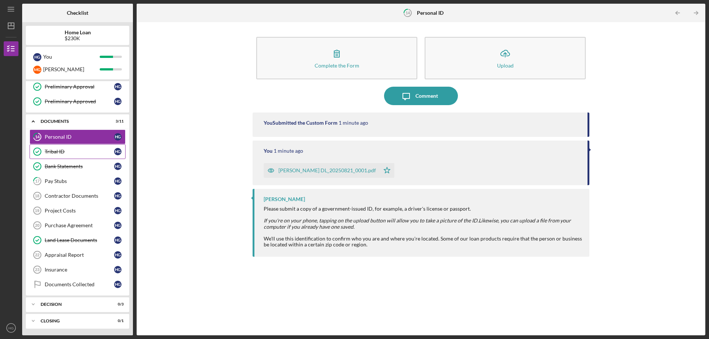
scroll to position [110, 0]
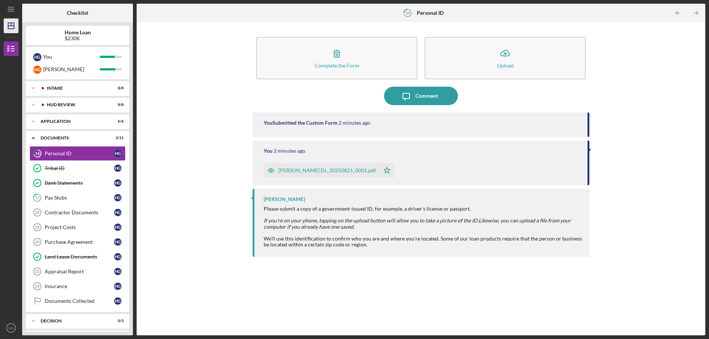
click at [9, 21] on icon "Icon/Dashboard" at bounding box center [11, 26] width 18 height 18
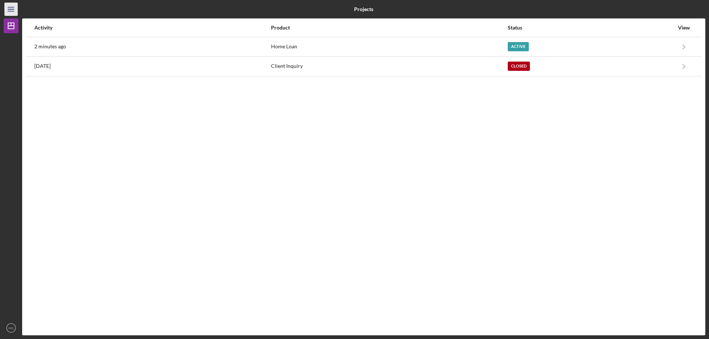
click at [11, 10] on icon "Icon/Menu" at bounding box center [11, 9] width 17 height 17
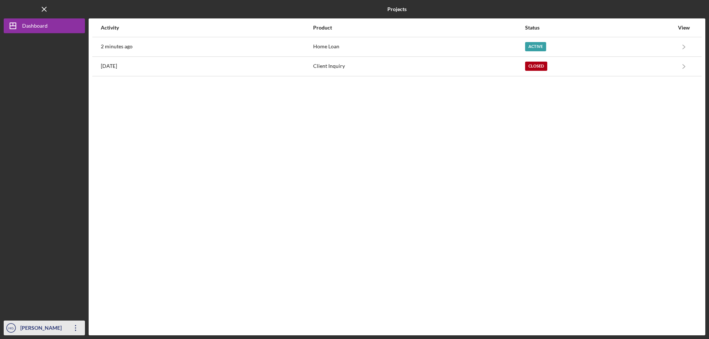
click at [36, 326] on div "[PERSON_NAME]" at bounding box center [42, 329] width 48 height 17
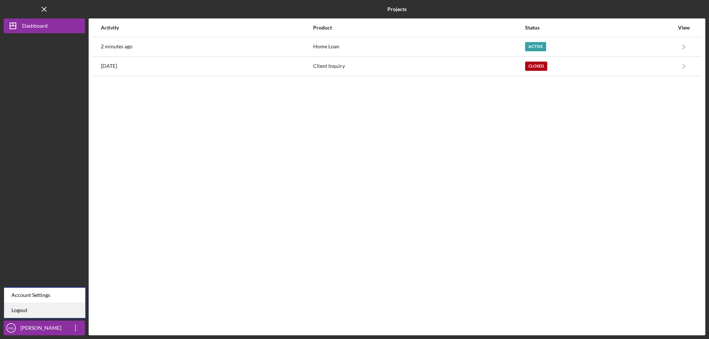
click at [51, 310] on link "Logout" at bounding box center [44, 310] width 81 height 15
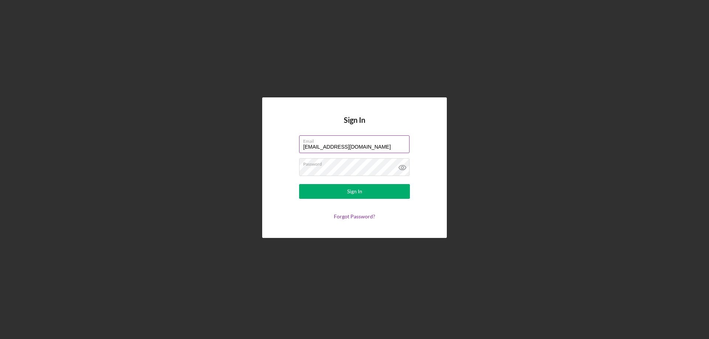
click at [398, 146] on input "hannah.r.gordon2018@gmail.com" at bounding box center [354, 145] width 110 height 18
drag, startPoint x: 398, startPoint y: 146, endPoint x: 273, endPoint y: 145, distance: 125.6
click at [277, 146] on div "Sign In Email hannah.r.gordon2018@gmail.com Password Sign In Forgot Password?" at bounding box center [354, 167] width 185 height 141
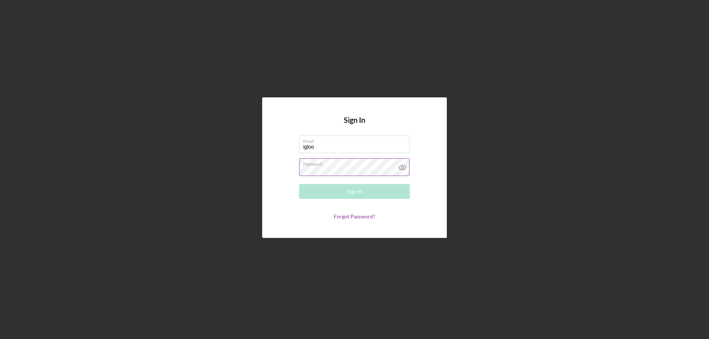
type input "igloo262@hotmail.com"
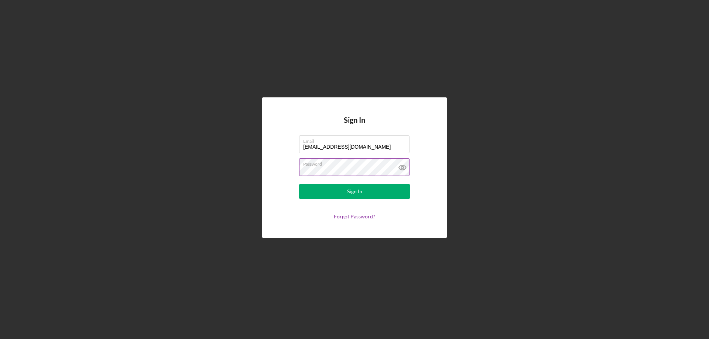
click at [360, 166] on label "Password" at bounding box center [356, 163] width 106 height 8
drag, startPoint x: 356, startPoint y: 166, endPoint x: 242, endPoint y: 161, distance: 113.9
click at [276, 164] on div "Sign In Email igloo262@hotmail.com Password Sign In Forgot Password?" at bounding box center [354, 167] width 185 height 141
click at [324, 191] on button "Sign In" at bounding box center [354, 191] width 111 height 15
